Goal: Information Seeking & Learning: Learn about a topic

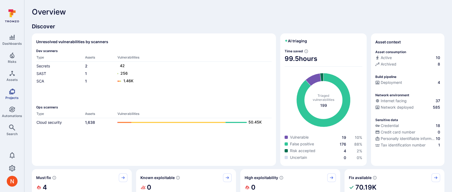
click at [15, 98] on span "Projects" at bounding box center [11, 98] width 13 height 4
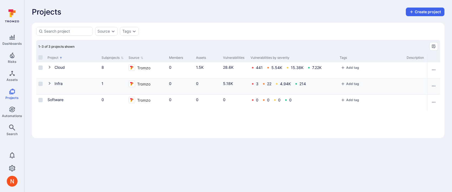
click at [49, 83] on icon "Cell for Project" at bounding box center [50, 83] width 4 height 4
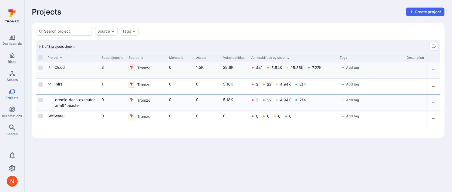
click at [49, 69] on icon "Cell for Project" at bounding box center [50, 67] width 4 height 4
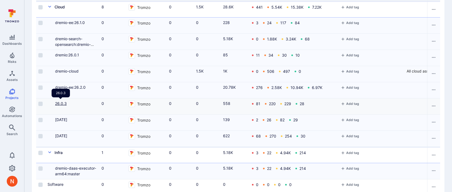
scroll to position [70, 0]
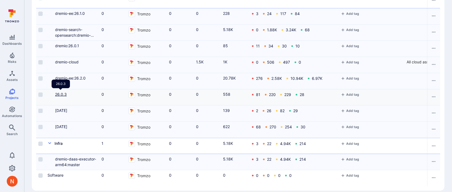
click at [62, 93] on link "26.0.3" at bounding box center [61, 94] width 12 height 5
click at [79, 96] on div "26.0.3" at bounding box center [73, 95] width 50 height 6
click at [60, 93] on link "26.0.3" at bounding box center [61, 94] width 12 height 5
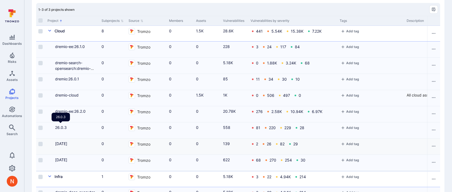
scroll to position [0, 0]
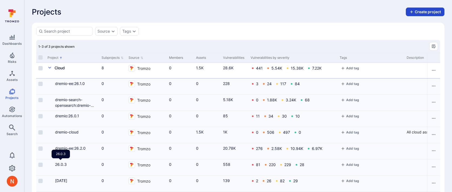
click at [414, 13] on icon "button" at bounding box center [412, 12] width 4 height 4
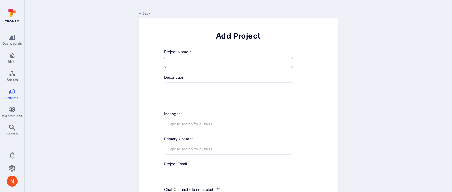
click at [178, 62] on input "text" at bounding box center [229, 62] width 129 height 11
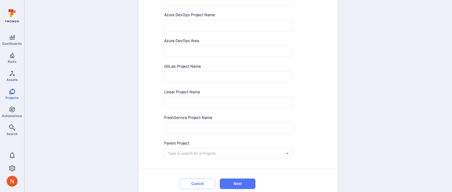
scroll to position [251, 0]
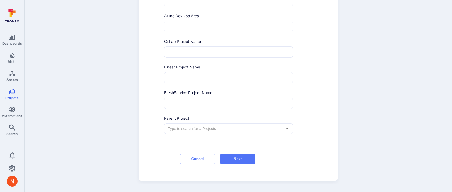
click at [187, 124] on div "​" at bounding box center [228, 128] width 129 height 11
type input "26.0.4"
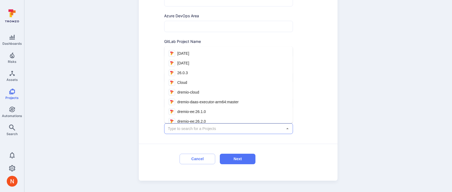
click at [191, 83] on li "Cloud" at bounding box center [229, 83] width 129 height 10
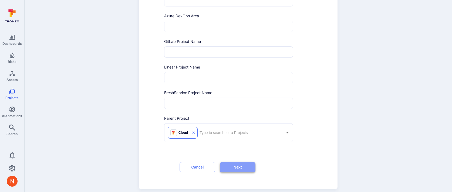
click at [236, 167] on button "Next" at bounding box center [238, 167] width 36 height 11
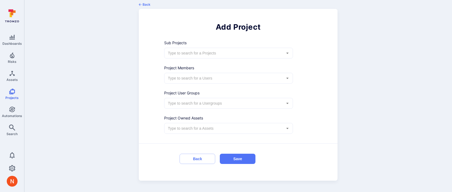
scroll to position [9, 0]
click at [225, 158] on button "Save" at bounding box center [238, 159] width 36 height 11
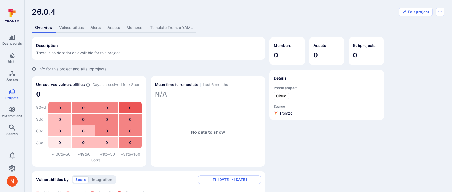
click at [175, 27] on link "Template Tromzo YAML" at bounding box center [171, 28] width 49 height 10
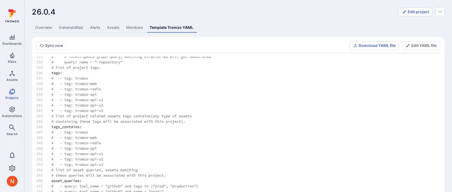
scroll to position [30, 0]
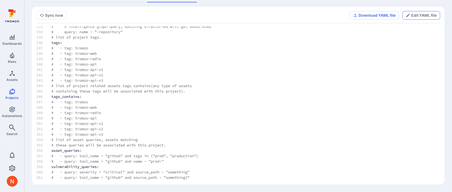
click at [415, 12] on button "Edit YAML file" at bounding box center [422, 15] width 38 height 9
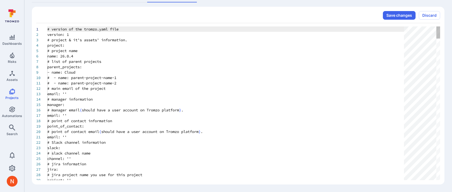
scroll to position [54, 0]
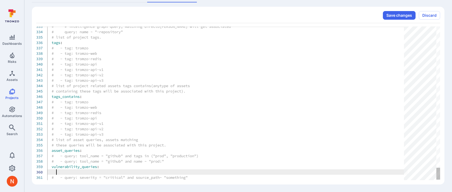
scroll to position [49, 77]
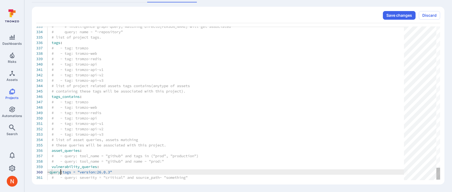
scroll to position [49, 14]
type textarea "# - tag: tromzo-api-v1 # - tag: tromzo-api-v2 # - tag: tromzo-api-v3 # list of …"
click at [400, 14] on button "Save changes" at bounding box center [399, 15] width 33 height 9
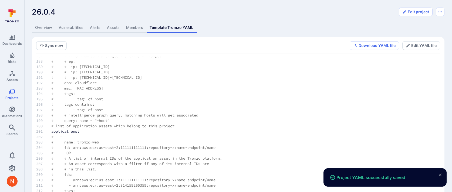
scroll to position [922, 0]
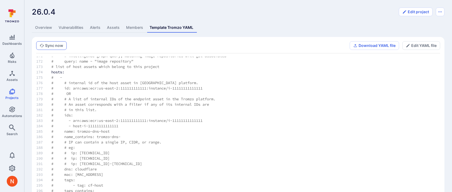
click at [57, 45] on button "Sync now" at bounding box center [51, 45] width 31 height 9
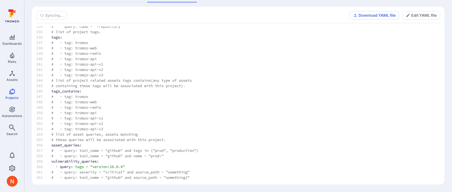
scroll to position [0, 0]
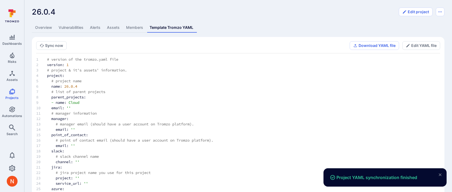
click at [79, 28] on link "Vulnerabilities" at bounding box center [70, 28] width 31 height 10
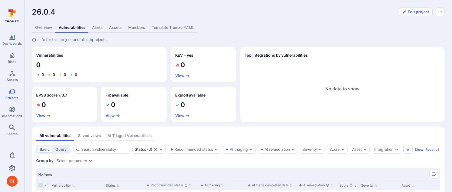
click at [163, 25] on link "Template Tromzo YAML" at bounding box center [173, 28] width 49 height 10
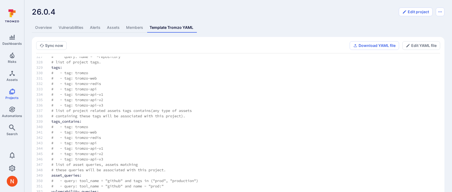
scroll to position [30, 0]
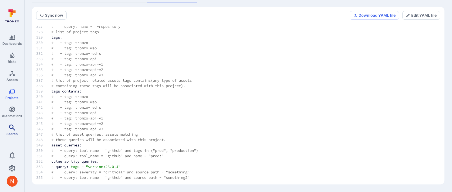
click at [14, 132] on span "Search" at bounding box center [11, 134] width 11 height 4
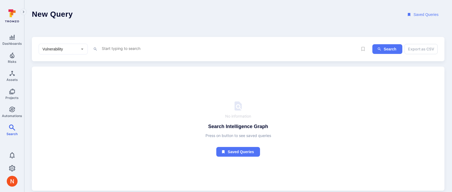
click at [128, 49] on textarea "Intelligence Graph search area" at bounding box center [229, 48] width 257 height 7
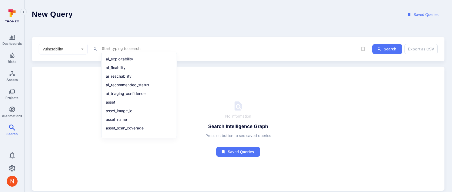
paste textarea "query: tags = "version:26.0.3""
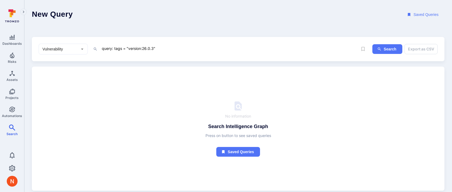
click at [113, 48] on textarea "query: tags = "version:26.0.3"" at bounding box center [229, 48] width 257 height 7
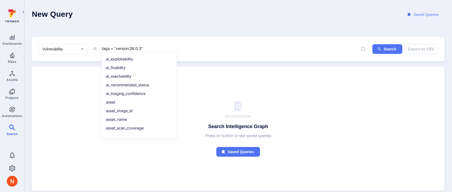
click at [140, 48] on textarea "tags = "version:26.0.3"" at bounding box center [229, 48] width 257 height 7
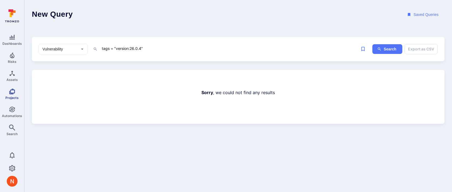
type textarea "tags = "version:26.0.4""
click at [13, 95] on link "Projects" at bounding box center [12, 94] width 24 height 16
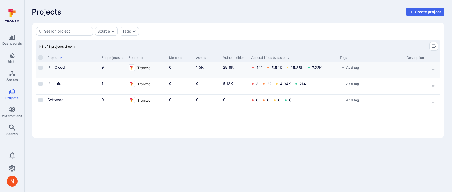
click at [49, 66] on icon "Cell for Project" at bounding box center [50, 67] width 2 height 3
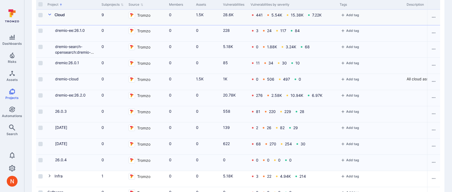
scroll to position [64, 0]
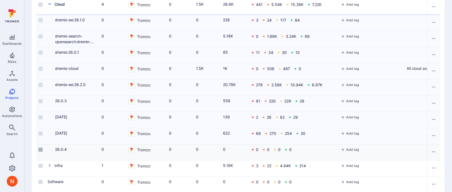
click at [39, 150] on input "Select row" at bounding box center [40, 150] width 4 height 4
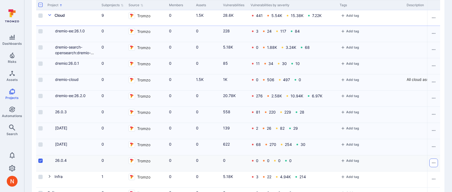
click at [435, 163] on icon "Row actions menu" at bounding box center [434, 163] width 4 height 1
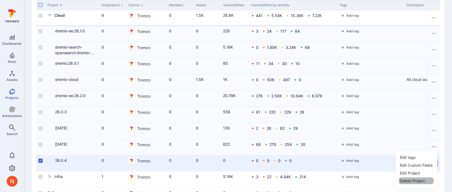
click at [416, 182] on li "Delete Project" at bounding box center [416, 181] width 35 height 7
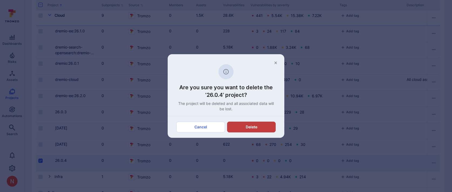
click at [264, 127] on button "Delete" at bounding box center [251, 127] width 49 height 11
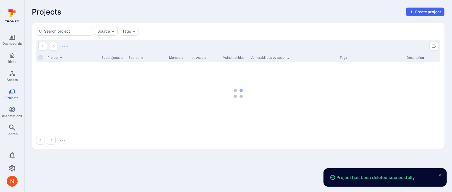
scroll to position [0, 0]
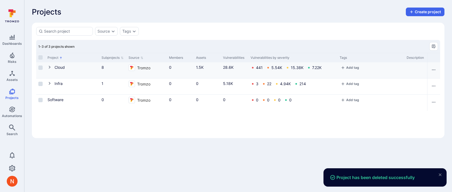
click at [50, 69] on icon "Cell for Project" at bounding box center [50, 67] width 4 height 4
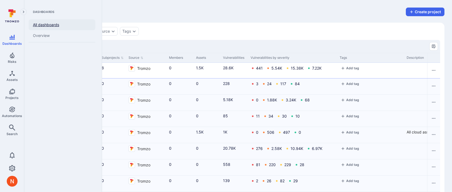
click at [42, 27] on link "All dashboards" at bounding box center [62, 24] width 67 height 11
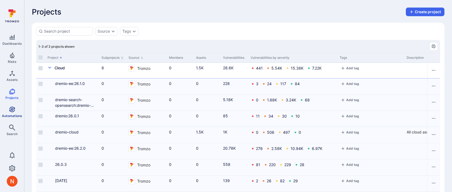
click at [15, 111] on icon "Automations" at bounding box center [12, 109] width 6 height 6
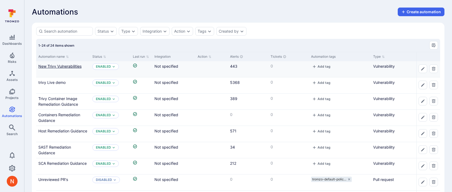
click at [80, 66] on link "New Trivy Vulnerabilities" at bounding box center [59, 66] width 43 height 5
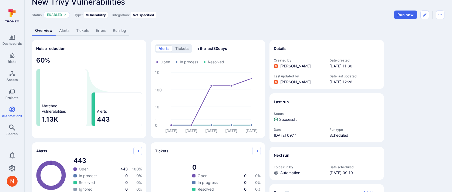
scroll to position [7, 0]
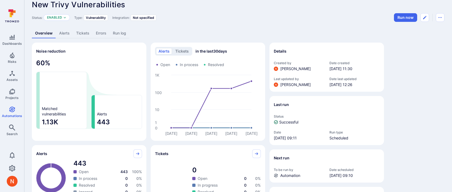
click at [60, 32] on link "Alerts" at bounding box center [64, 33] width 17 height 10
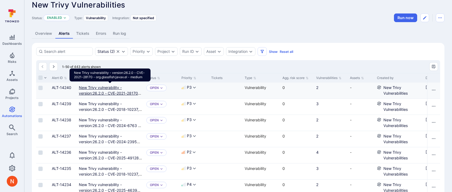
scroll to position [8, 0]
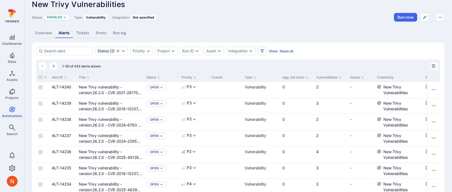
click at [160, 30] on div "Overview Alerts Tickets Errors Run log" at bounding box center [238, 33] width 413 height 10
click at [172, 32] on div "Overview Alerts Tickets Errors Run log" at bounding box center [238, 33] width 413 height 10
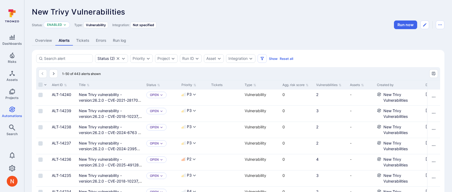
scroll to position [12, 0]
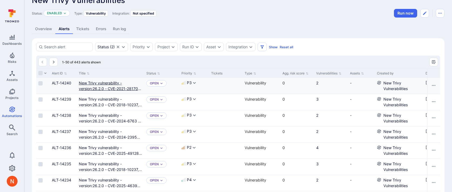
click at [114, 85] on link "New Trivy vulnerability - version:26.2.0 - CVE-2021-28170 - org.glassfish:javax…" at bounding box center [110, 89] width 62 height 16
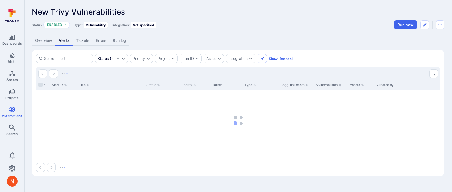
click at [41, 41] on link "Overview" at bounding box center [44, 41] width 24 height 10
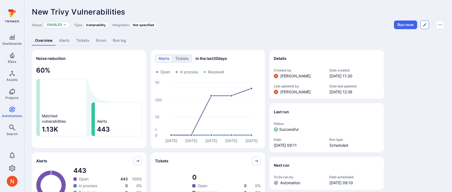
click at [425, 24] on icon "Edit automation" at bounding box center [425, 25] width 4 height 4
click at [66, 41] on link "Alerts" at bounding box center [64, 41] width 17 height 10
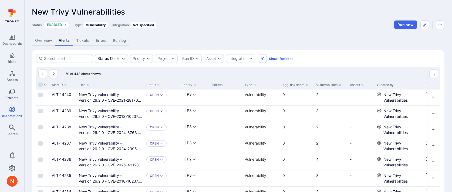
click at [218, 24] on div "Status: Enabled Type: Vulnerability Integration: Not specified Run now" at bounding box center [238, 25] width 413 height 9
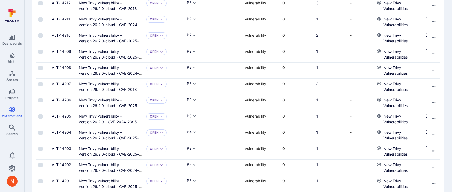
scroll to position [731, 0]
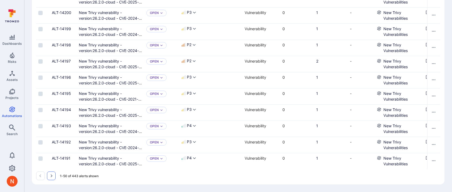
click at [50, 173] on button "Go to the next page" at bounding box center [51, 176] width 9 height 9
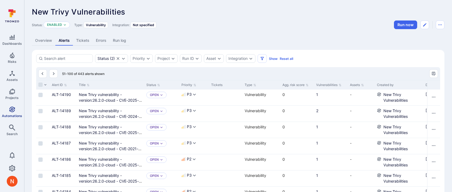
click at [8, 107] on link "Automations" at bounding box center [12, 112] width 24 height 16
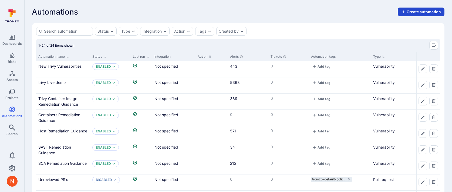
click at [412, 11] on button "Create automation" at bounding box center [421, 12] width 47 height 9
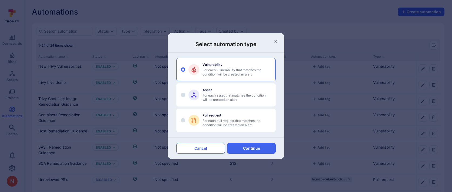
click at [192, 147] on button "Cancel" at bounding box center [200, 148] width 49 height 11
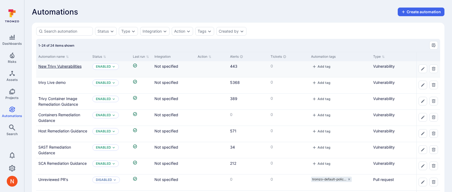
click at [71, 67] on link "New Trivy Vulnerabilities" at bounding box center [59, 66] width 43 height 5
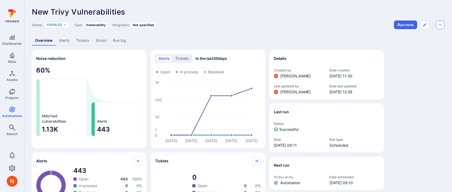
click at [441, 25] on icon "Automation menu" at bounding box center [440, 25] width 4 height 4
click at [406, 38] on li "Duplicate" at bounding box center [417, 37] width 49 height 9
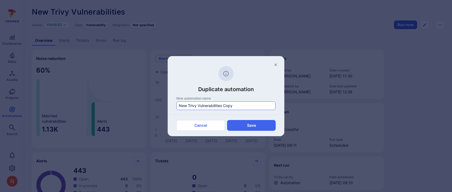
drag, startPoint x: 224, startPoint y: 105, endPoint x: 241, endPoint y: 105, distance: 17.0
click at [241, 105] on input "New Trivy Vulnerabilities Copy" at bounding box center [226, 105] width 95 height 5
drag, startPoint x: 244, startPoint y: 126, endPoint x: 241, endPoint y: 103, distance: 22.6
click at [241, 103] on div "Duplicate automation New automation name New Trivy Vulnerabilities - 26.0.2 Can…" at bounding box center [226, 96] width 117 height 80
click at [241, 103] on input "New Trivy Vulnerabilities - 26.0.2" at bounding box center [226, 105] width 95 height 5
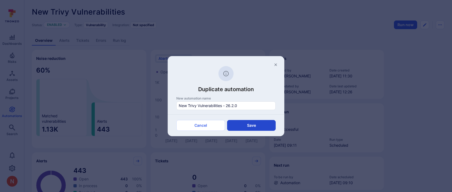
type input "New Trivy Vulnerabilities - 26.2.0"
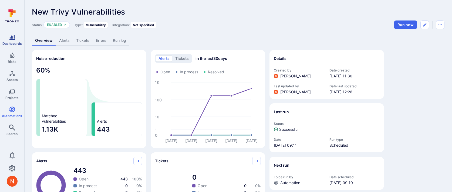
click at [10, 41] on link "Dashboards" at bounding box center [12, 40] width 24 height 16
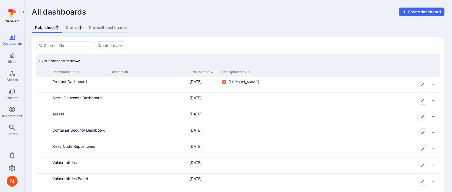
click at [78, 29] on link "Drafts 3" at bounding box center [74, 28] width 23 height 10
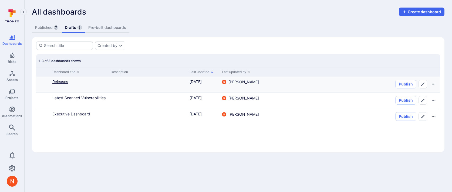
click at [63, 83] on link "Releases" at bounding box center [60, 81] width 16 height 5
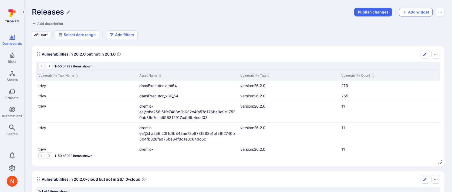
click at [416, 13] on button "Add widget" at bounding box center [416, 12] width 34 height 9
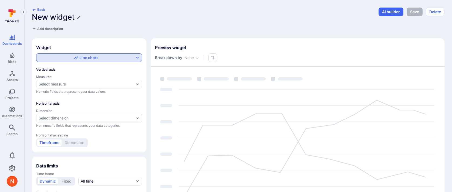
click at [76, 59] on icon "button" at bounding box center [76, 58] width 4 height 4
click at [63, 96] on label "Table" at bounding box center [89, 97] width 99 height 8
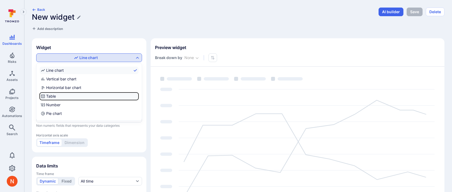
click at [138, 96] on input "Table" at bounding box center [138, 96] width 0 height 0
checkbox input "true"
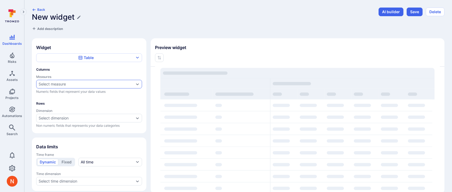
click at [55, 85] on div "Select measure" at bounding box center [52, 84] width 27 height 4
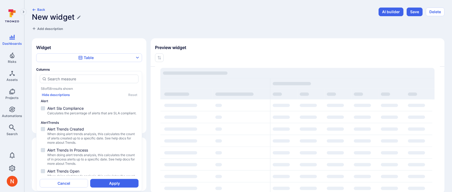
scroll to position [127, 0]
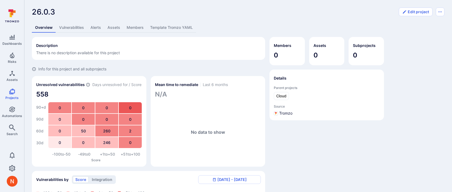
click at [168, 25] on link "Template Tromzo YAML" at bounding box center [171, 28] width 49 height 10
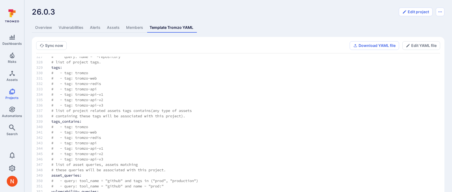
scroll to position [30, 0]
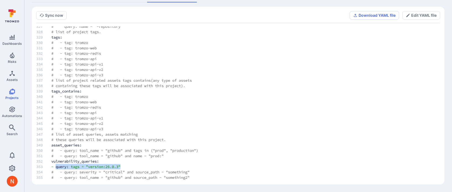
drag, startPoint x: 56, startPoint y: 167, endPoint x: 124, endPoint y: 166, distance: 67.6
click at [124, 166] on td "- query: tags = "version:26.0.3"" at bounding box center [142, 166] width 199 height 5
copy td "query: tags = "version:26.0.3""
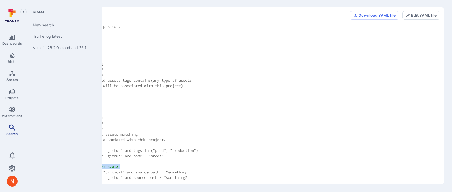
click at [10, 131] on link "Search" at bounding box center [12, 130] width 24 height 16
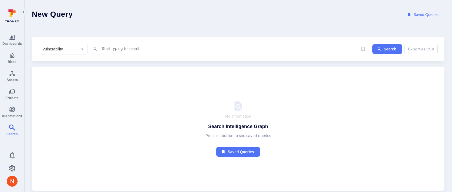
click at [113, 47] on textarea "Intelligence Graph search area" at bounding box center [229, 48] width 257 height 7
paste textarea "query: tags = "version:26.0.3""
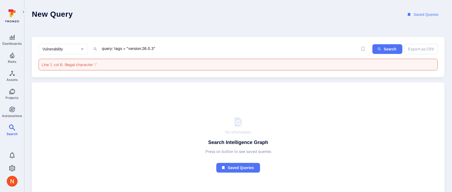
click at [115, 49] on textarea "query: tags = "version:26.0.3"" at bounding box center [229, 48] width 257 height 7
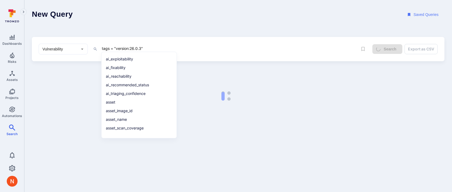
type textarea "tags = "version:26.0.3""
click at [177, 29] on header "New Query Saved Queries" at bounding box center [238, 14] width 428 height 29
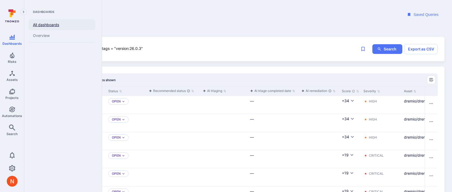
click at [49, 25] on link "All dashboards" at bounding box center [62, 24] width 67 height 11
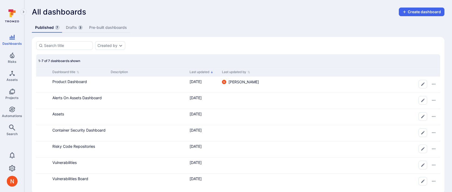
click at [75, 27] on link "Drafts 3" at bounding box center [74, 28] width 23 height 10
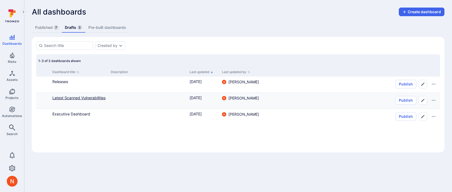
click at [71, 98] on link "Latest Scanned Vulnerabilities" at bounding box center [78, 98] width 53 height 5
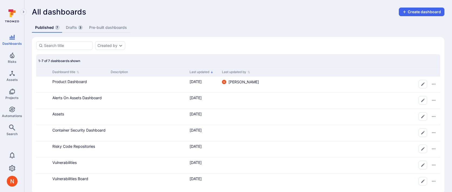
click at [76, 29] on link "Drafts 3" at bounding box center [74, 28] width 23 height 10
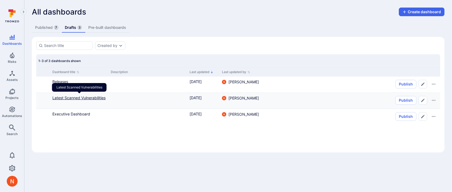
click at [67, 99] on link "Latest Scanned Vulnerabilities" at bounding box center [78, 98] width 53 height 5
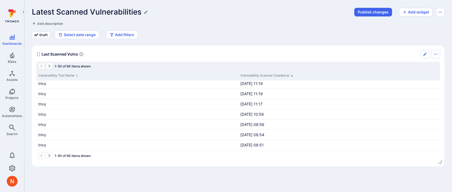
scroll to position [442, 0]
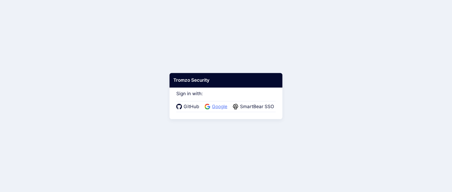
click at [214, 106] on span "Google" at bounding box center [220, 106] width 19 height 7
